Goal: Task Accomplishment & Management: Manage account settings

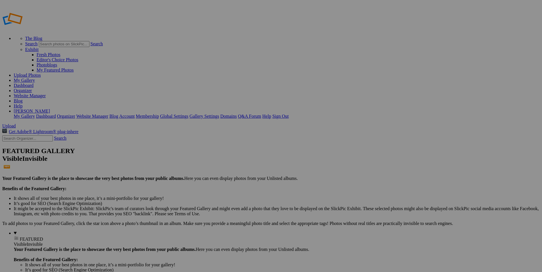
type input "ג'ולו"
drag, startPoint x: 153, startPoint y: 86, endPoint x: 334, endPoint y: 66, distance: 181.6
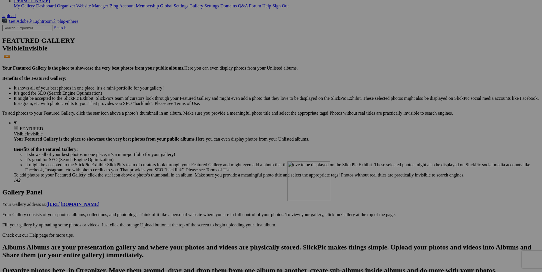
scroll to position [114, 0]
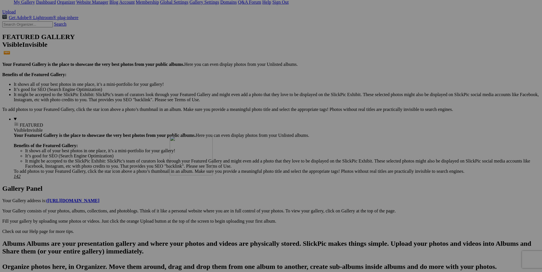
drag, startPoint x: 154, startPoint y: 81, endPoint x: 249, endPoint y: 184, distance: 139.6
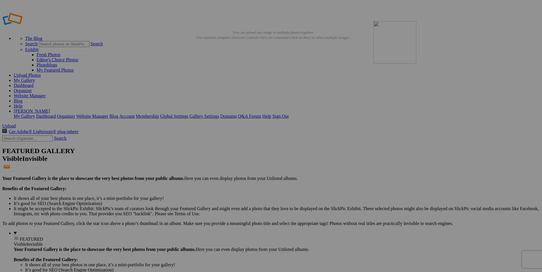
drag, startPoint x: 156, startPoint y: 81, endPoint x: 455, endPoint y: 62, distance: 299.8
drag, startPoint x: 508, startPoint y: 87, endPoint x: 455, endPoint y: 63, distance: 59.2
drag, startPoint x: 104, startPoint y: 77, endPoint x: 298, endPoint y: 137, distance: 202.7
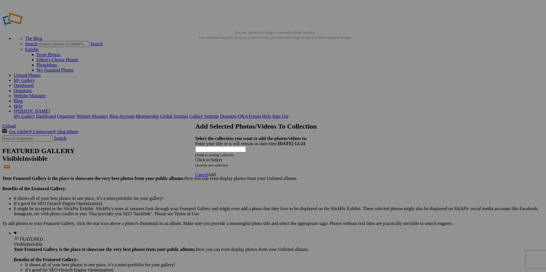
click at [267, 158] on div "Click to Select" at bounding box center [270, 160] width 151 height 5
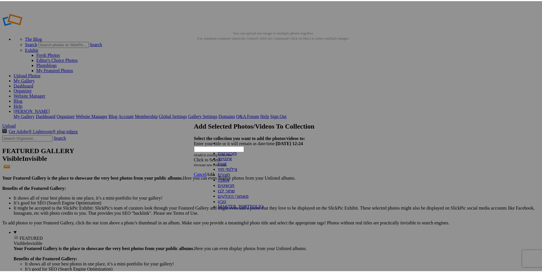
scroll to position [32, 0]
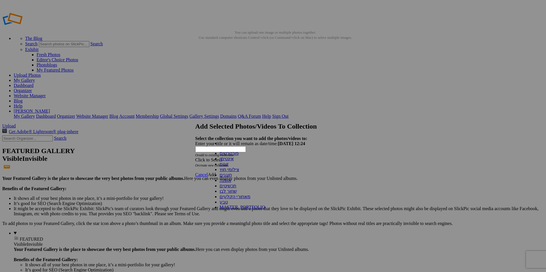
click at [228, 189] on link "שחור לבן" at bounding box center [228, 191] width 17 height 5
click at [216, 173] on span "Add" at bounding box center [212, 175] width 8 height 5
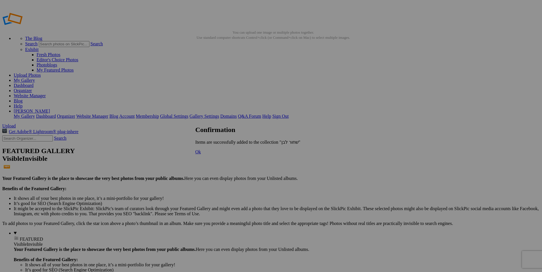
click at [201, 154] on span "Ok" at bounding box center [198, 152] width 6 height 5
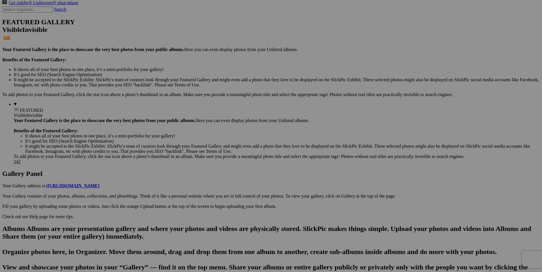
scroll to position [143, 0]
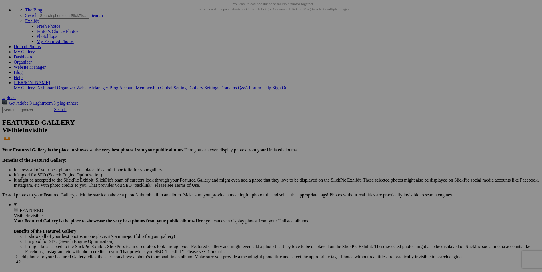
scroll to position [0, 0]
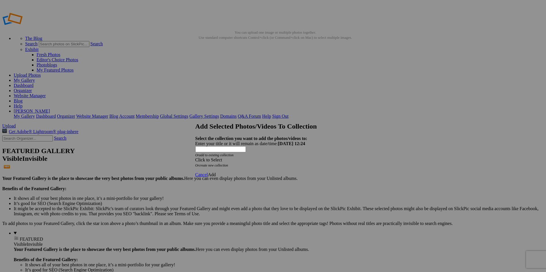
click at [240, 158] on div "Click to Select" at bounding box center [270, 160] width 151 height 5
click at [228, 156] on link "פורטרטים" at bounding box center [229, 153] width 19 height 5
click at [227, 173] on div "Cancel Add" at bounding box center [270, 175] width 151 height 5
click at [216, 173] on span "Add" at bounding box center [212, 175] width 8 height 5
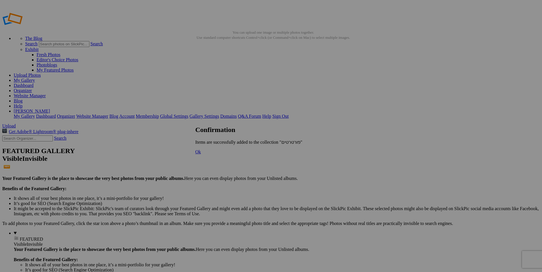
click at [201, 154] on span "Ok" at bounding box center [198, 152] width 6 height 5
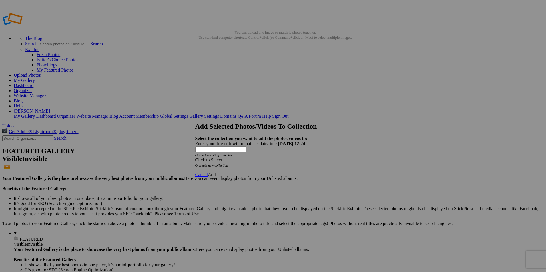
click at [245, 158] on div "Click to Select" at bounding box center [270, 160] width 151 height 5
click at [225, 161] on link "אינטימי" at bounding box center [227, 158] width 14 height 5
click at [216, 173] on span "Add" at bounding box center [212, 175] width 8 height 5
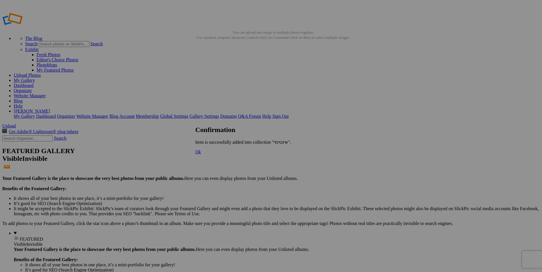
click at [201, 154] on span "Ok" at bounding box center [198, 152] width 6 height 5
click at [20, 237] on span "FEATURED" at bounding box center [31, 239] width 23 height 5
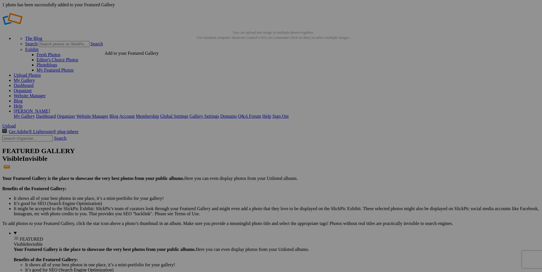
click at [20, 237] on span "FEATURED" at bounding box center [31, 239] width 23 height 5
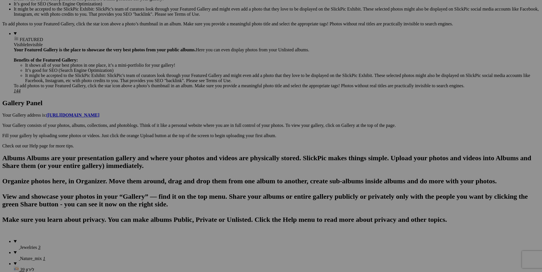
scroll to position [257, 0]
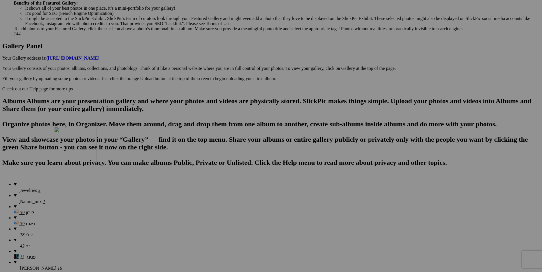
drag, startPoint x: 104, startPoint y: 83, endPoint x: 136, endPoint y: 177, distance: 99.0
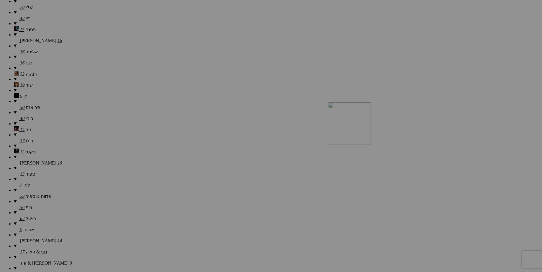
scroll to position [485, 0]
drag, startPoint x: 107, startPoint y: 79, endPoint x: 292, endPoint y: 168, distance: 204.9
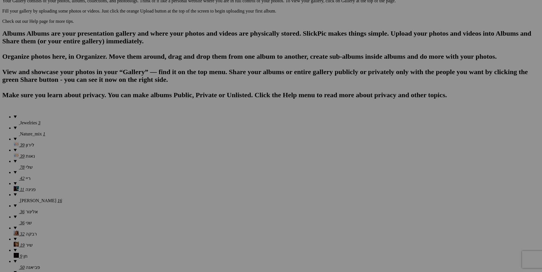
scroll to position [371, 0]
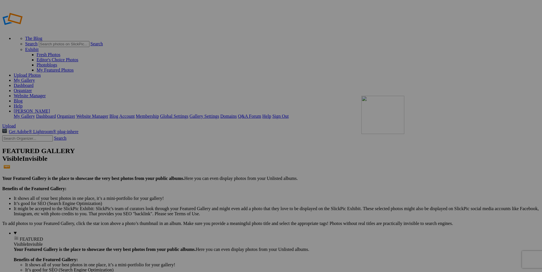
drag, startPoint x: 205, startPoint y: 84, endPoint x: 443, endPoint y: 137, distance: 244.0
drag, startPoint x: 107, startPoint y: 84, endPoint x: 239, endPoint y: 213, distance: 184.1
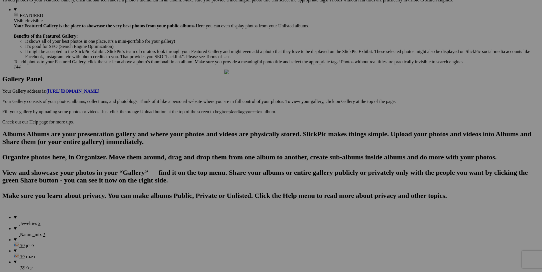
scroll to position [228, 0]
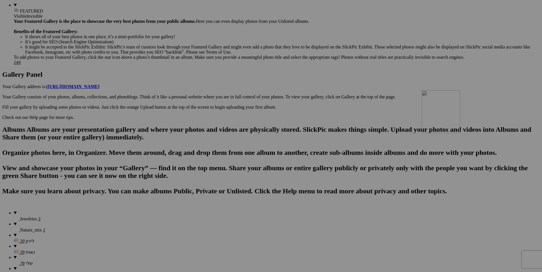
drag, startPoint x: 103, startPoint y: 82, endPoint x: 504, endPoint y: 140, distance: 404.5
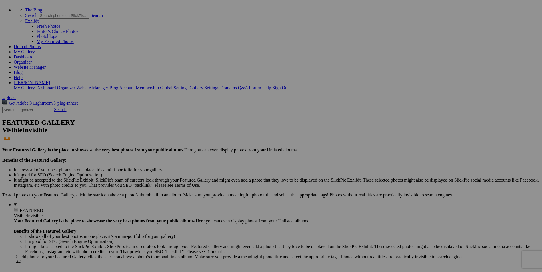
scroll to position [0, 0]
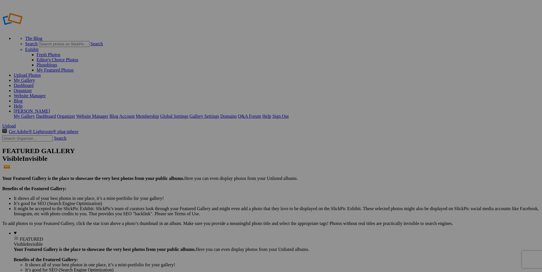
click at [20, 237] on span "FEATURED" at bounding box center [31, 239] width 23 height 5
